Goal: Task Accomplishment & Management: Manage account settings

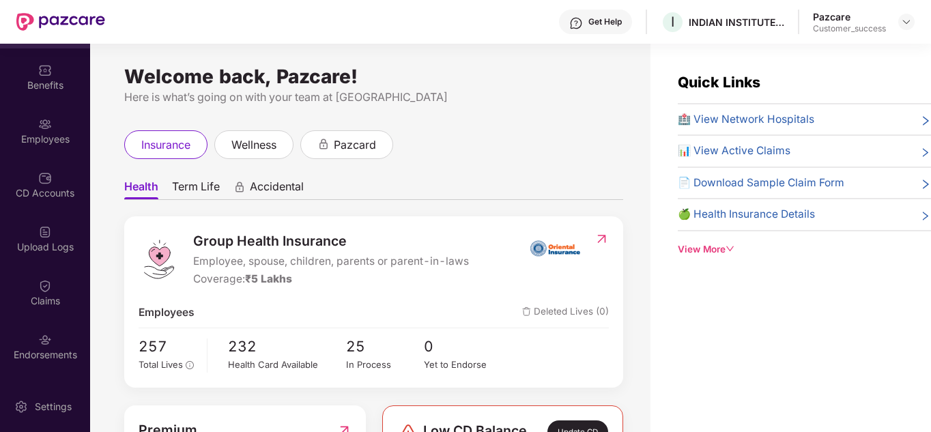
scroll to position [94, 0]
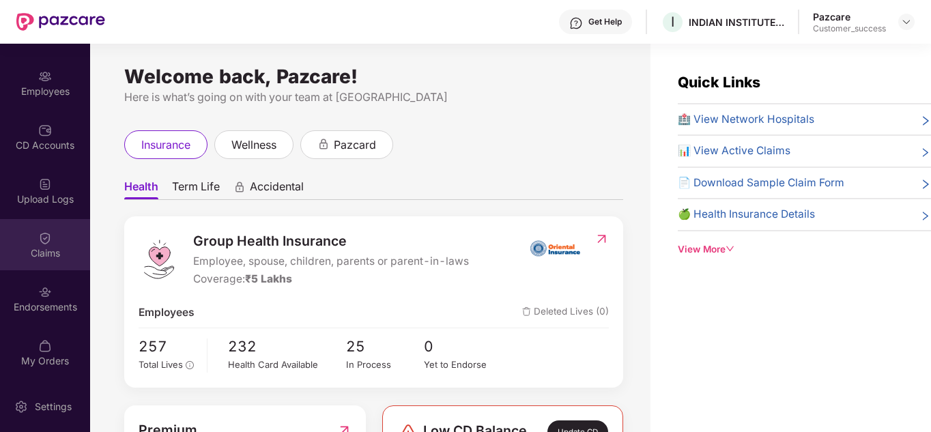
click at [21, 238] on div "Claims" at bounding box center [45, 244] width 90 height 51
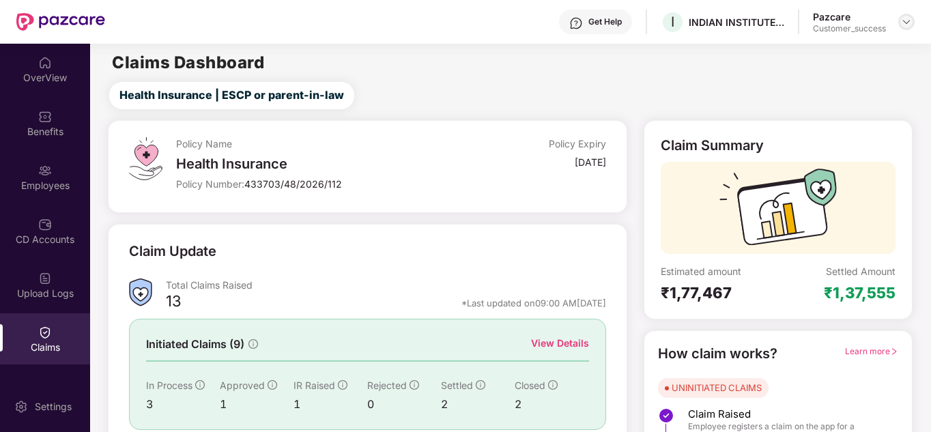
click at [909, 20] on img at bounding box center [906, 21] width 11 height 11
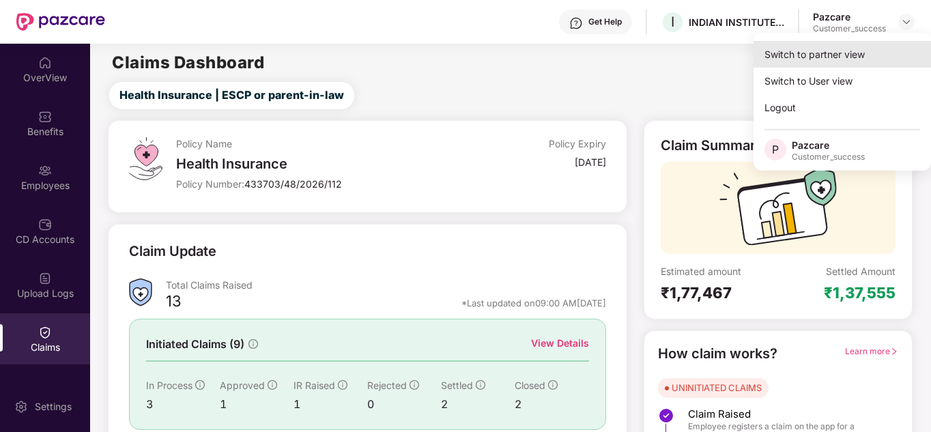
click at [852, 54] on div "Switch to partner view" at bounding box center [843, 54] width 178 height 27
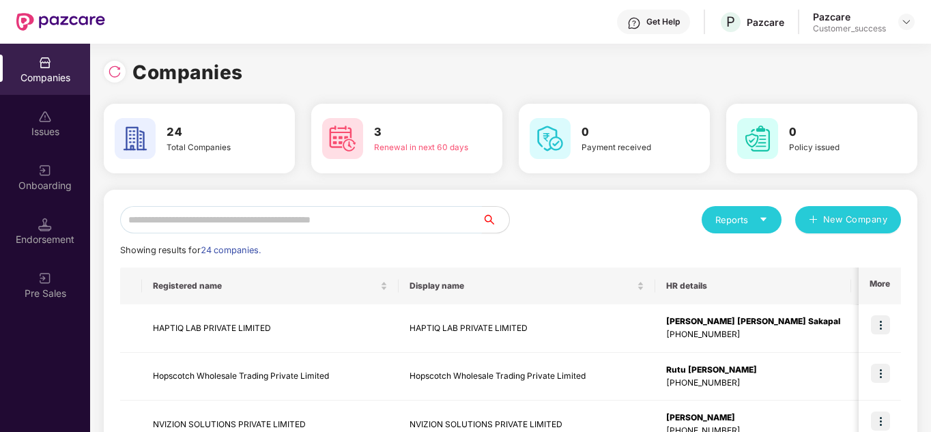
click at [374, 208] on input "text" at bounding box center [301, 219] width 362 height 27
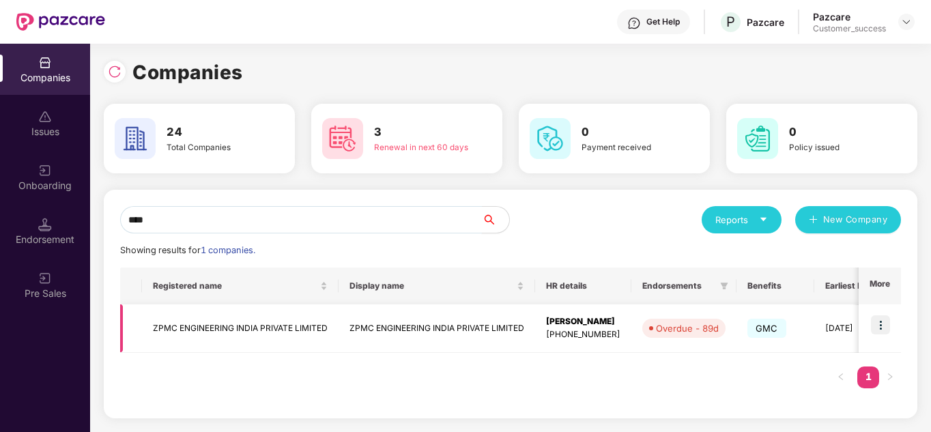
type input "****"
click at [875, 321] on img at bounding box center [880, 324] width 19 height 19
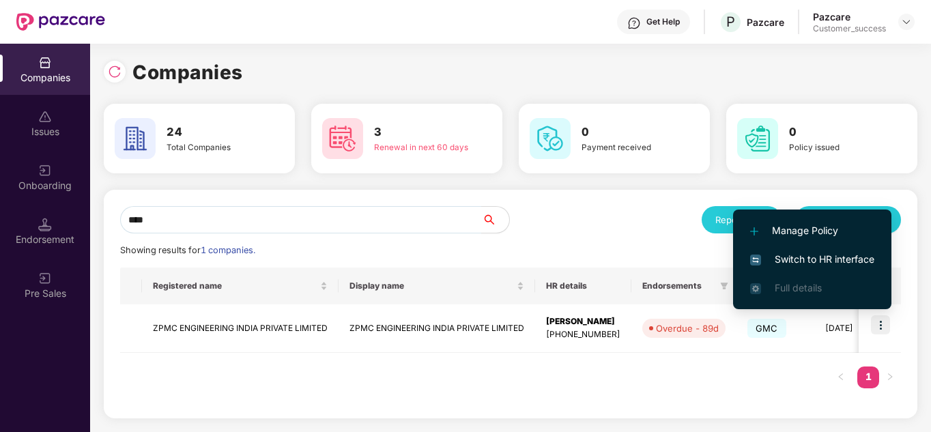
click at [820, 255] on span "Switch to HR interface" at bounding box center [812, 259] width 124 height 15
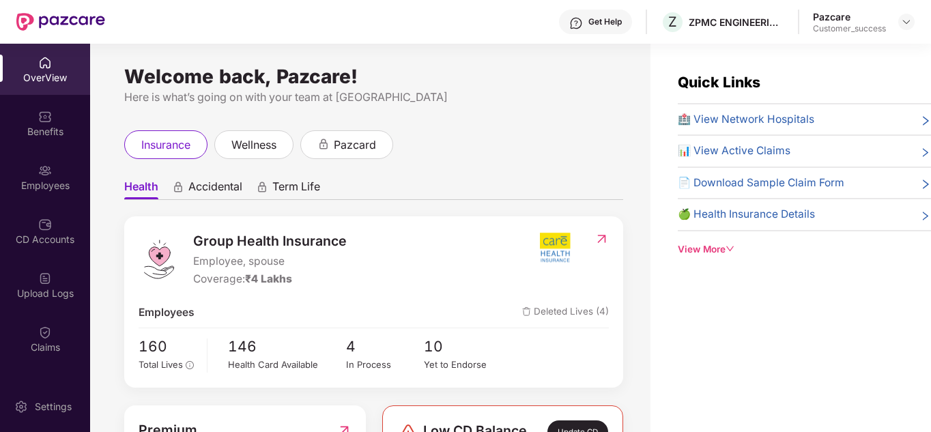
click at [469, 122] on div "Welcome back, Pazcare! Here is what’s going on with your team at Pazcare insura…" at bounding box center [370, 246] width 561 height 405
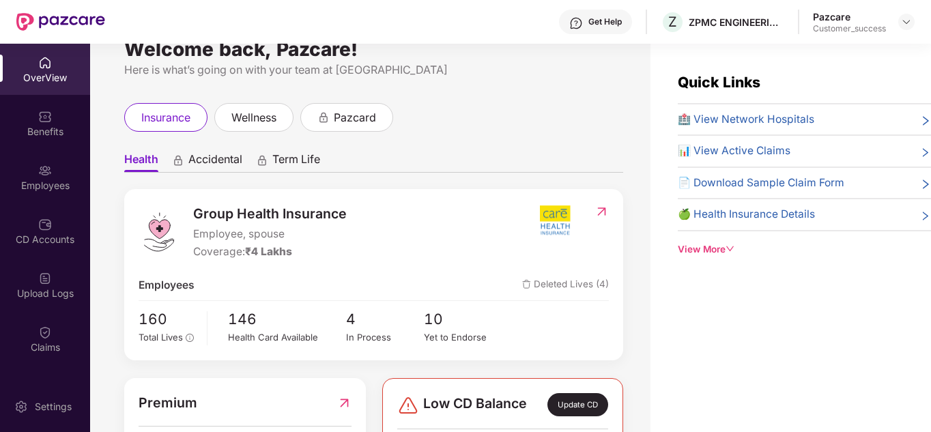
scroll to position [55, 0]
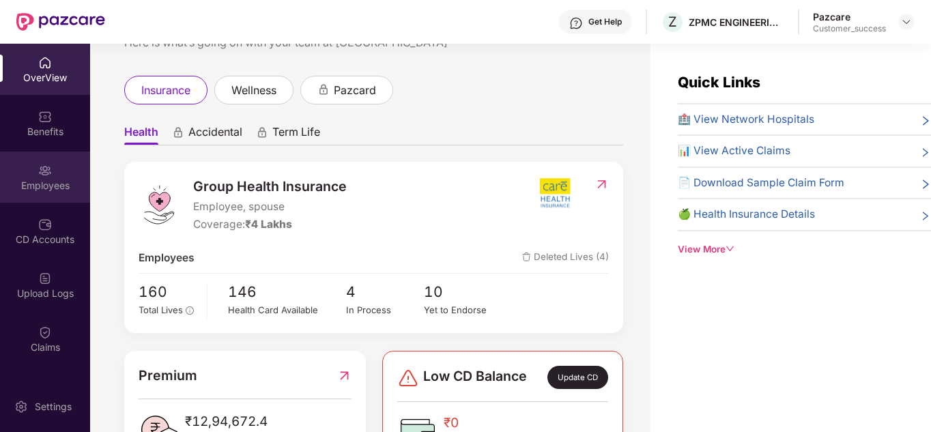
click at [38, 188] on div "Employees" at bounding box center [45, 186] width 90 height 14
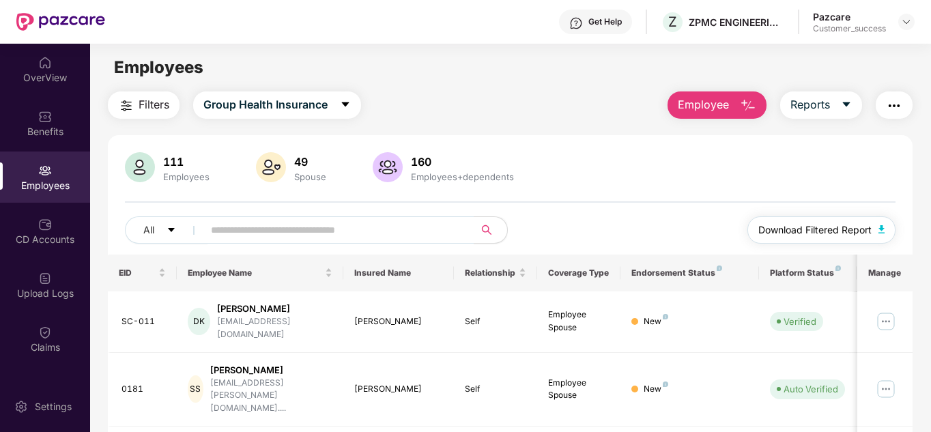
click at [840, 229] on span "Download Filtered Report" at bounding box center [815, 230] width 113 height 15
click at [285, 226] on input "text" at bounding box center [333, 230] width 245 height 20
click at [261, 230] on input "text" at bounding box center [333, 230] width 245 height 20
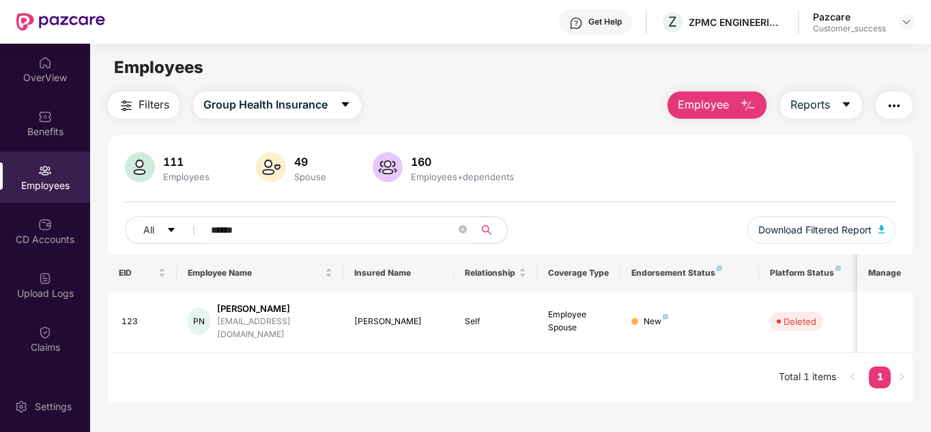
click at [276, 225] on input "******" at bounding box center [333, 230] width 245 height 20
type input "*"
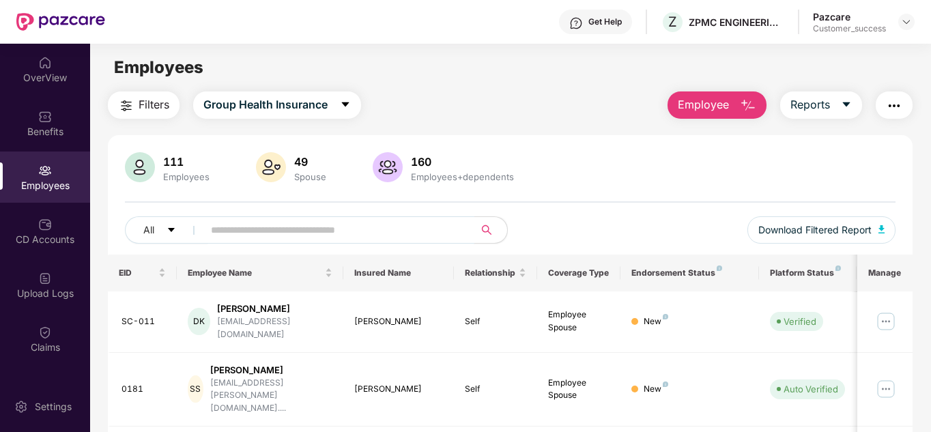
click at [610, 214] on div "111 Employees 49 Spouse 160 Employees+dependents All Download Filtered Report" at bounding box center [511, 203] width 806 height 102
click at [329, 240] on span at bounding box center [335, 229] width 280 height 27
click at [597, 194] on div "111 Employees 49 Spouse 160 Employees+dependents All Download Filtered Report" at bounding box center [511, 203] width 806 height 102
click at [565, 170] on div "111 Employees 49 Spouse 160 Employees+dependents" at bounding box center [511, 168] width 772 height 33
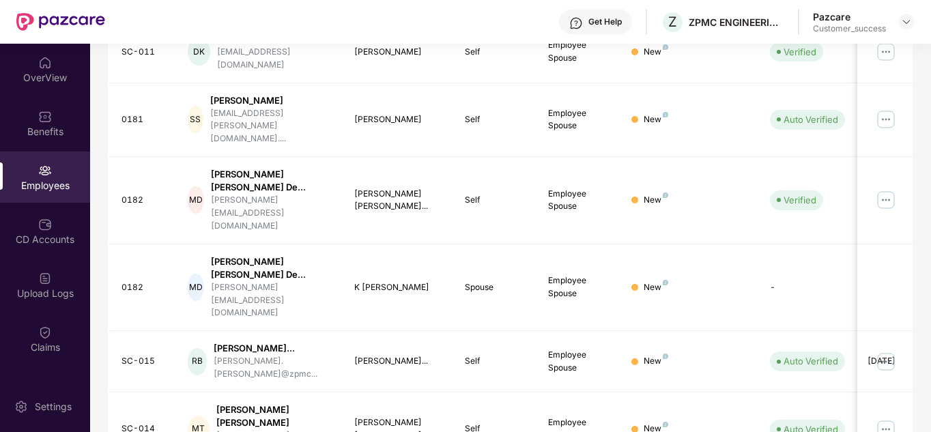
scroll to position [419, 0]
